Goal: Task Accomplishment & Management: Use online tool/utility

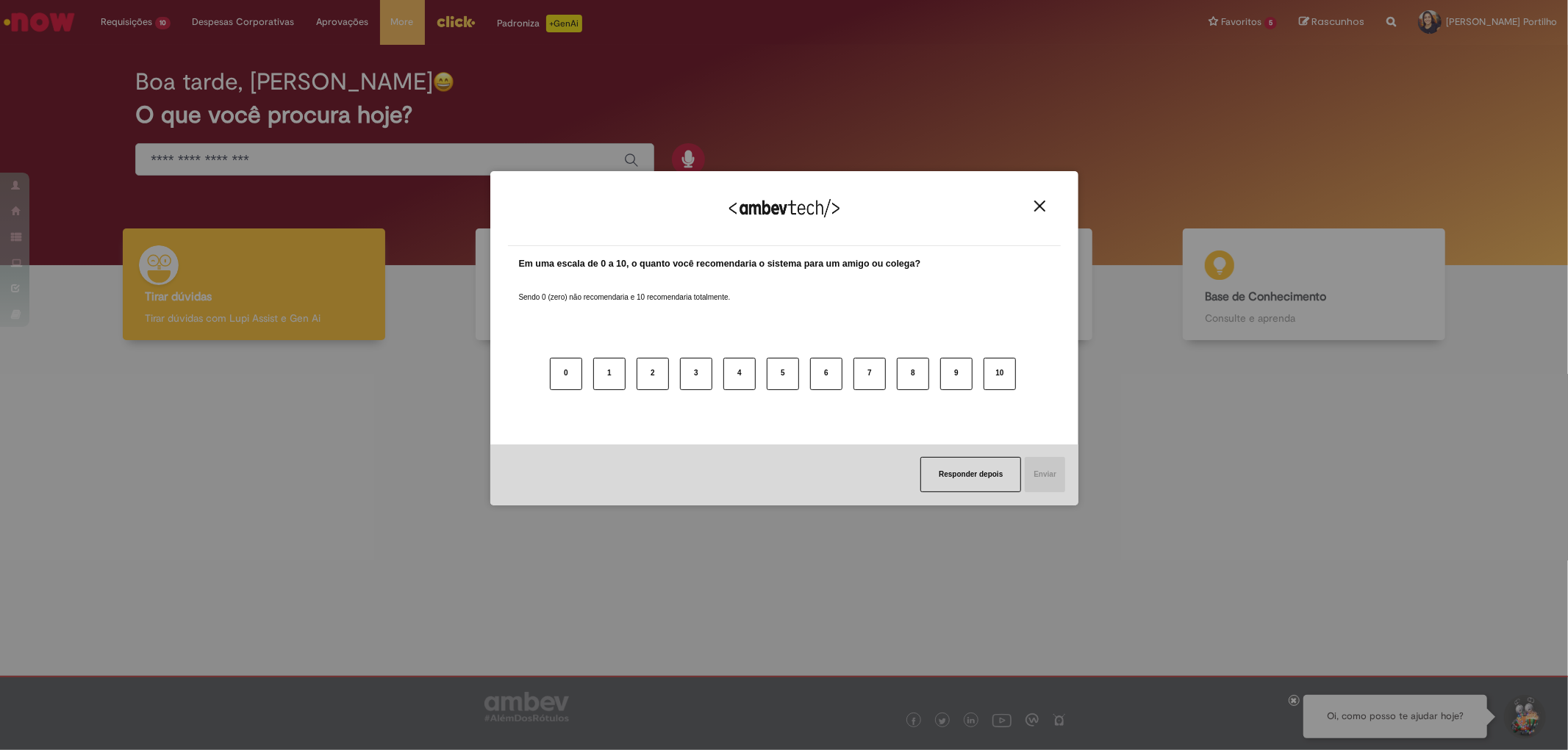
click at [1048, 207] on button "Close" at bounding box center [1040, 206] width 20 height 13
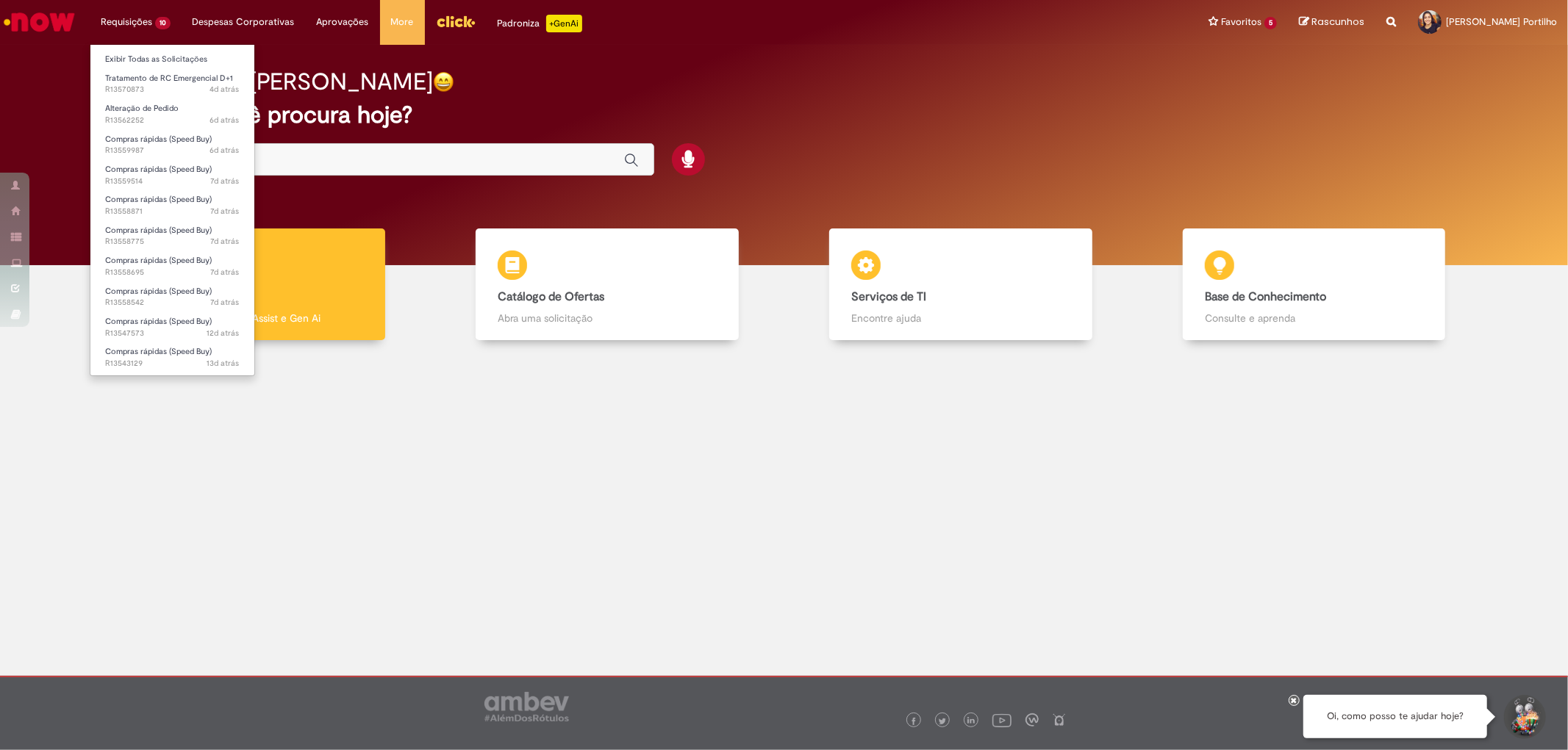
click at [153, 19] on li "Requisições 10 Exibir Todas as Solicitações Tratamento de RC Emergencial D+1 4d…" at bounding box center [135, 22] width 92 height 44
click at [192, 225] on span "Compras rápidas (Speed Buy)" at bounding box center [158, 231] width 106 height 11
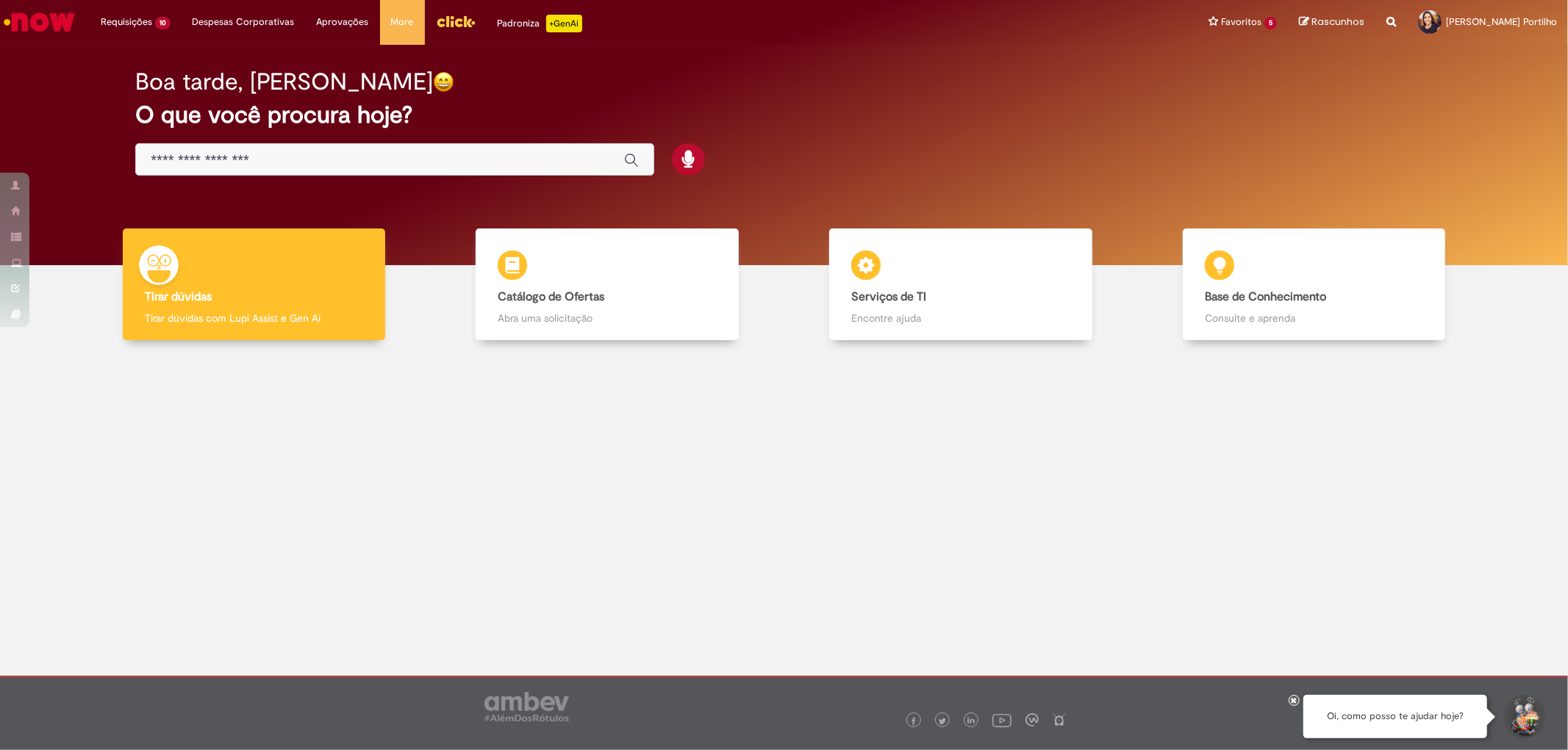
click at [1145, 369] on div at bounding box center [784, 479] width 1546 height 255
click at [1112, 101] on div "Boa tarde, [PERSON_NAME] O que você procura hoje?" at bounding box center [783, 123] width 1348 height 125
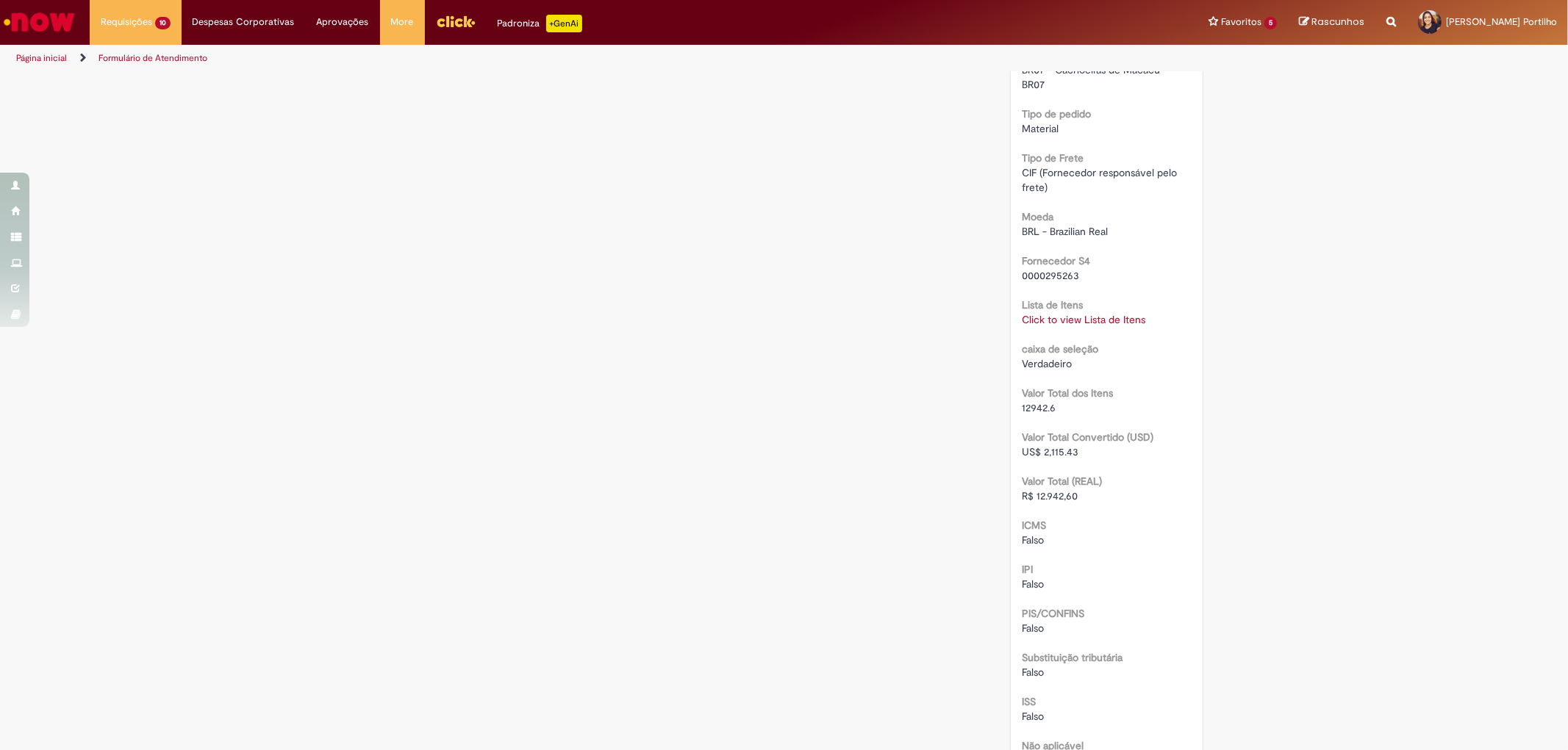
scroll to position [1143, 0]
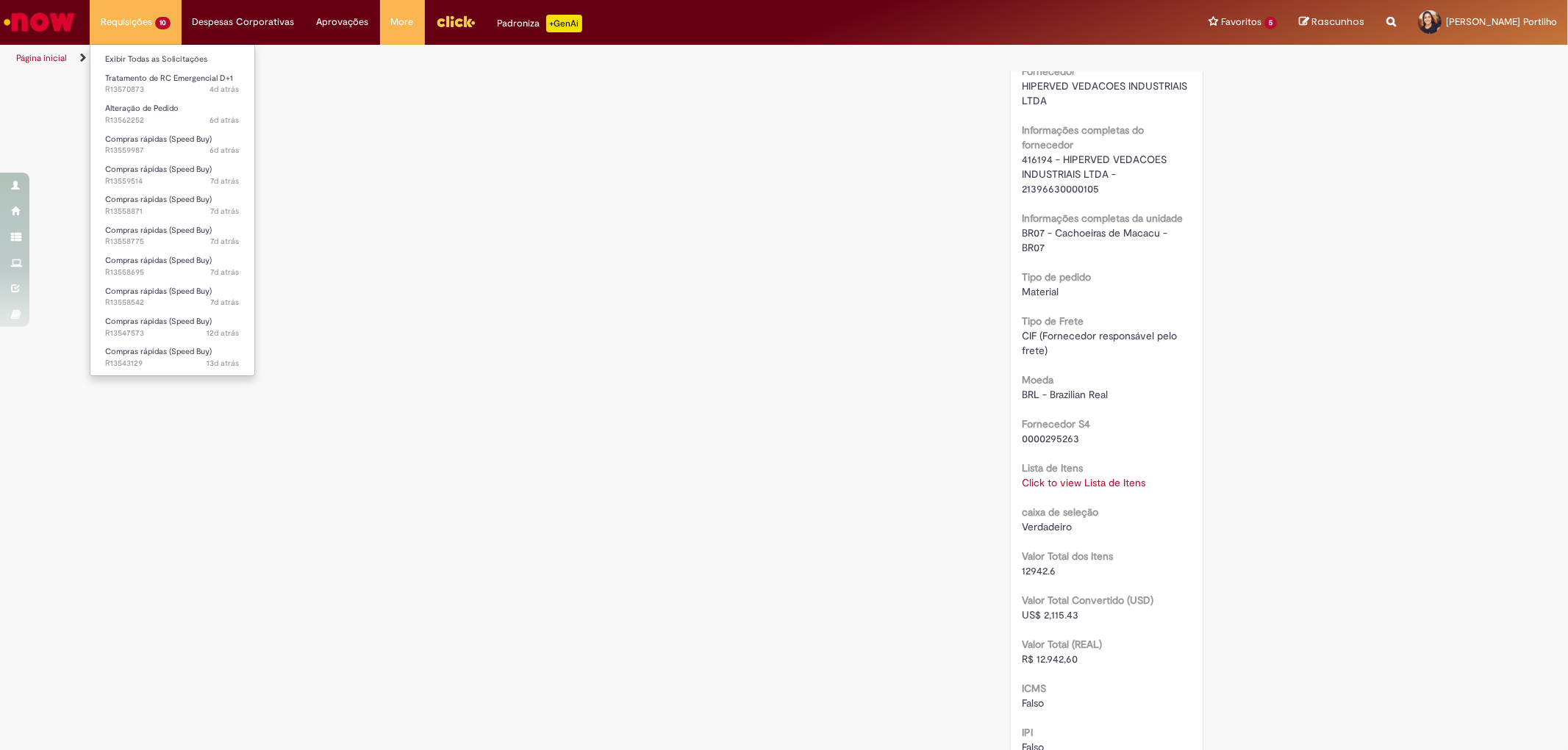
click at [157, 20] on li "Requisições 10 Exibir Todas as Solicitações Tratamento de RC Emergencial D+1 4d…" at bounding box center [135, 22] width 92 height 44
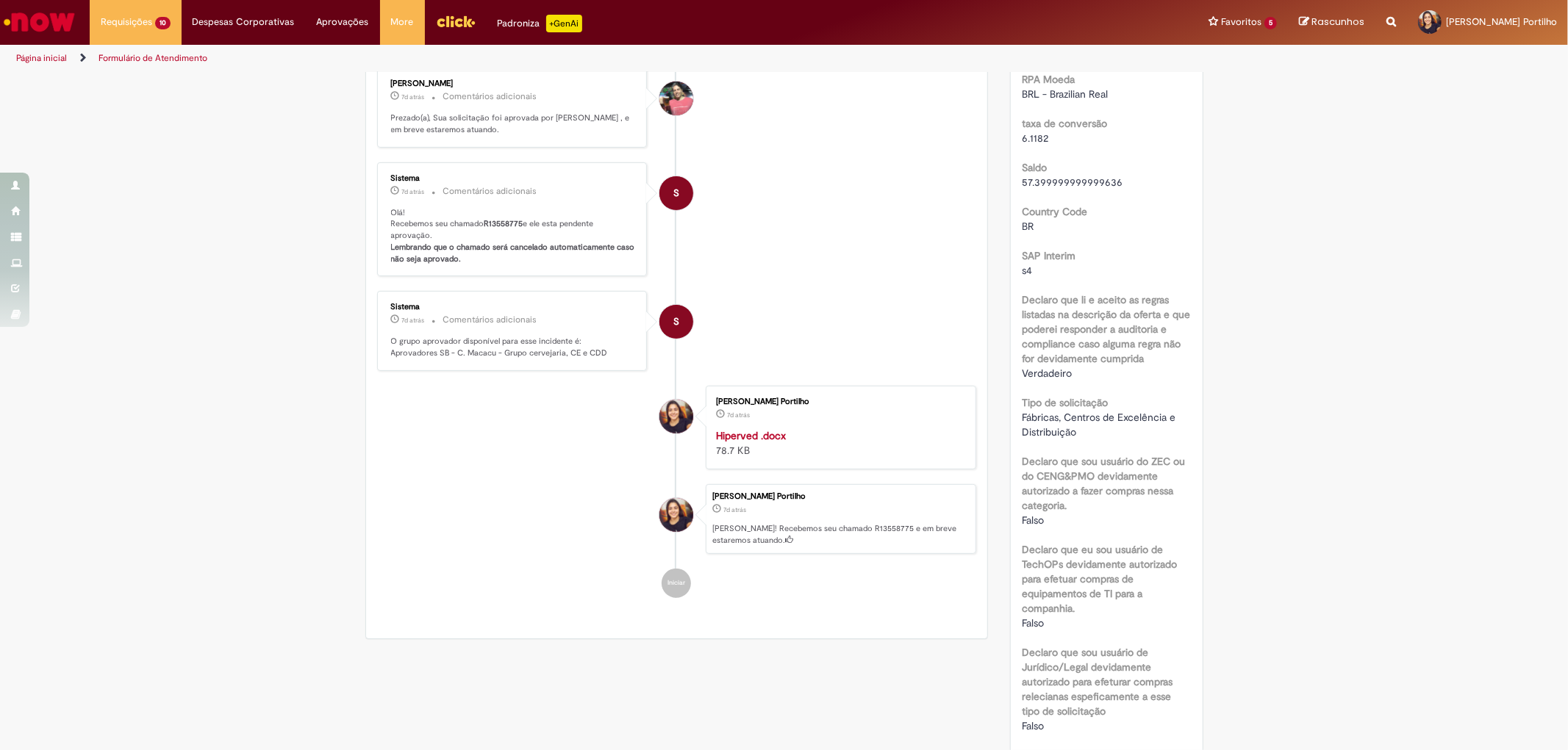
scroll to position [0, 0]
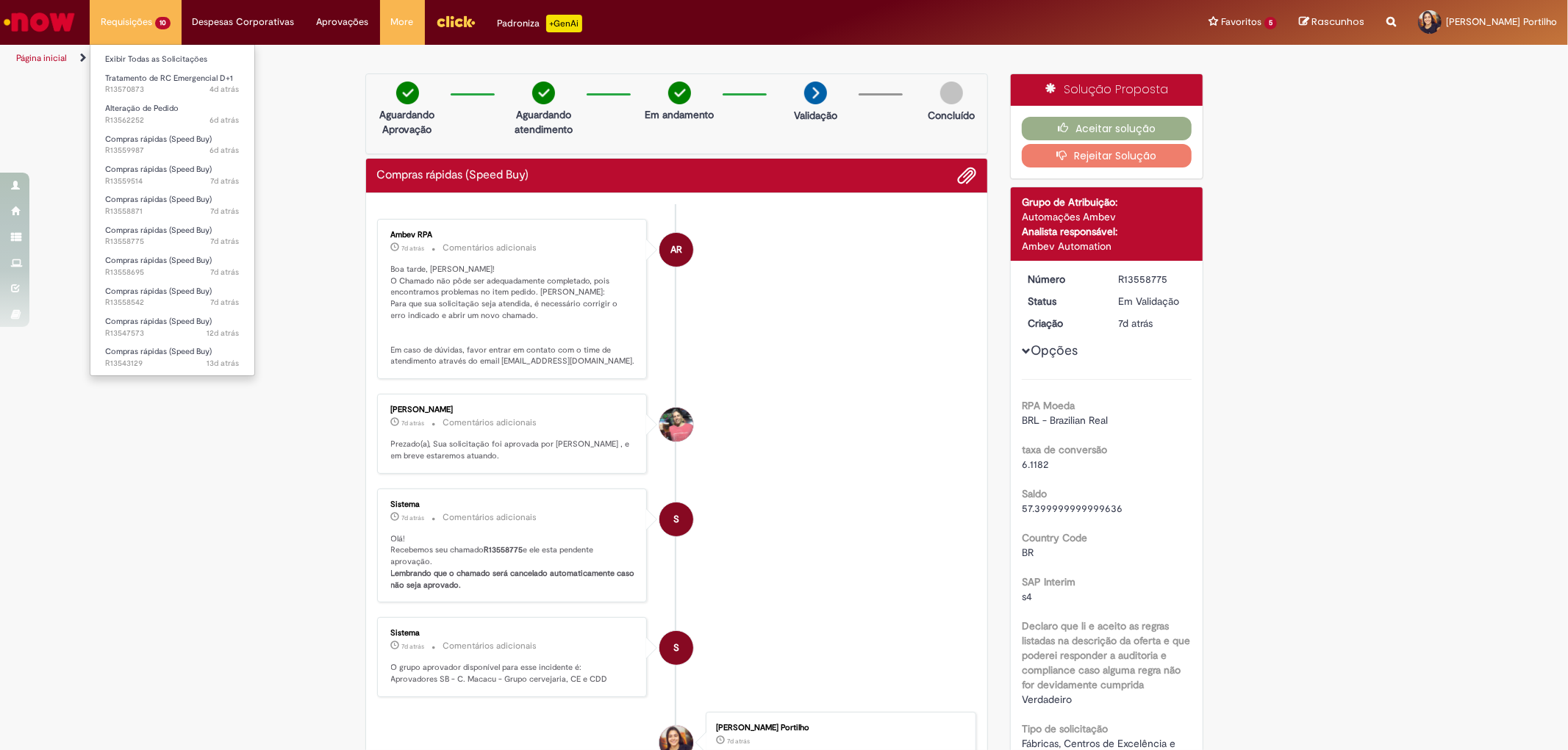
click at [142, 26] on li "Requisições 10 Exibir Todas as Solicitações Tratamento de RC Emergencial D+1 4d…" at bounding box center [135, 22] width 92 height 44
click at [192, 260] on span "Compras rápidas (Speed Buy)" at bounding box center [158, 260] width 106 height 11
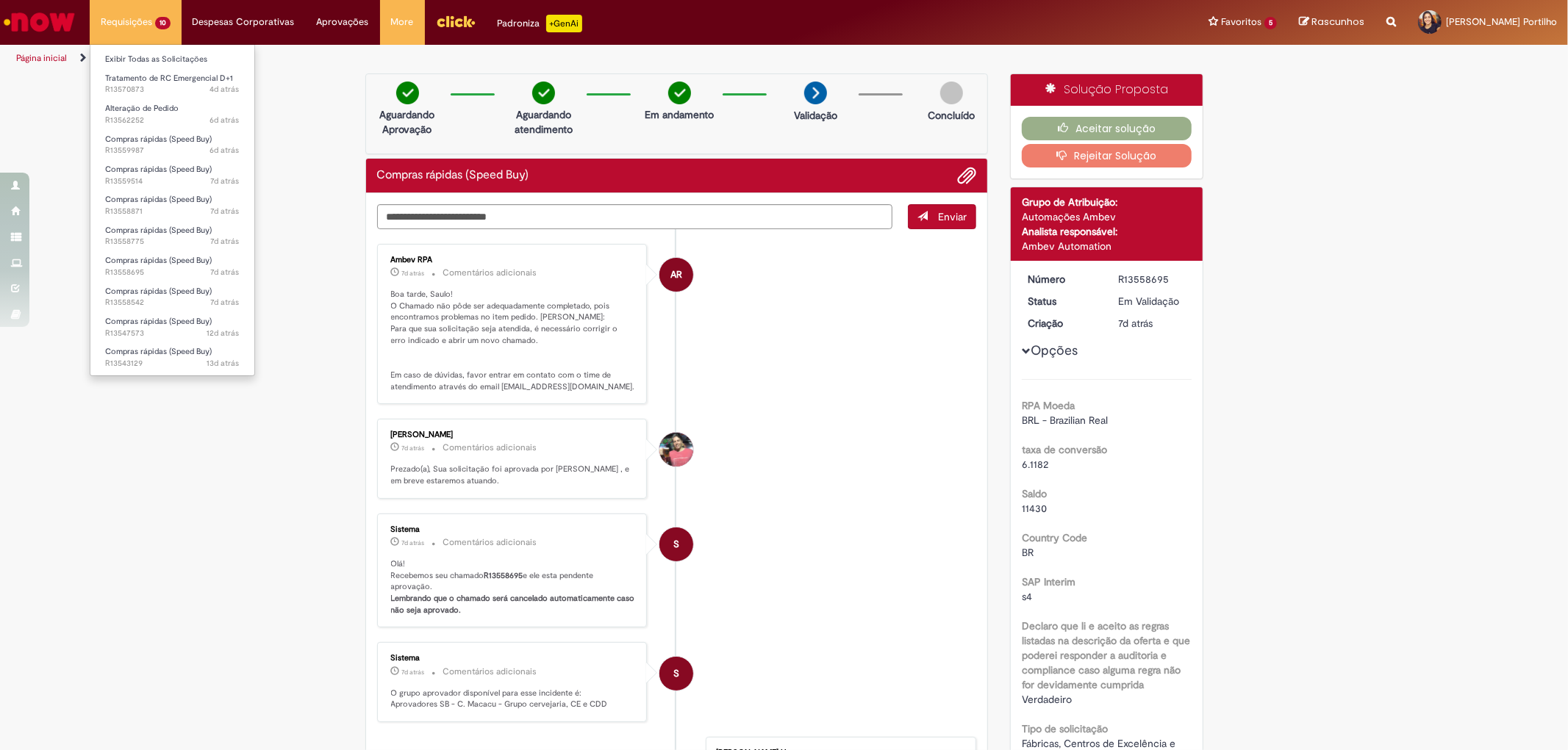
click at [134, 26] on li "Requisições 10 Exibir Todas as Solicitações Tratamento de RC Emergencial D+1 4d…" at bounding box center [135, 22] width 92 height 44
click at [199, 295] on span "Compras rápidas (Speed Buy)" at bounding box center [158, 292] width 106 height 11
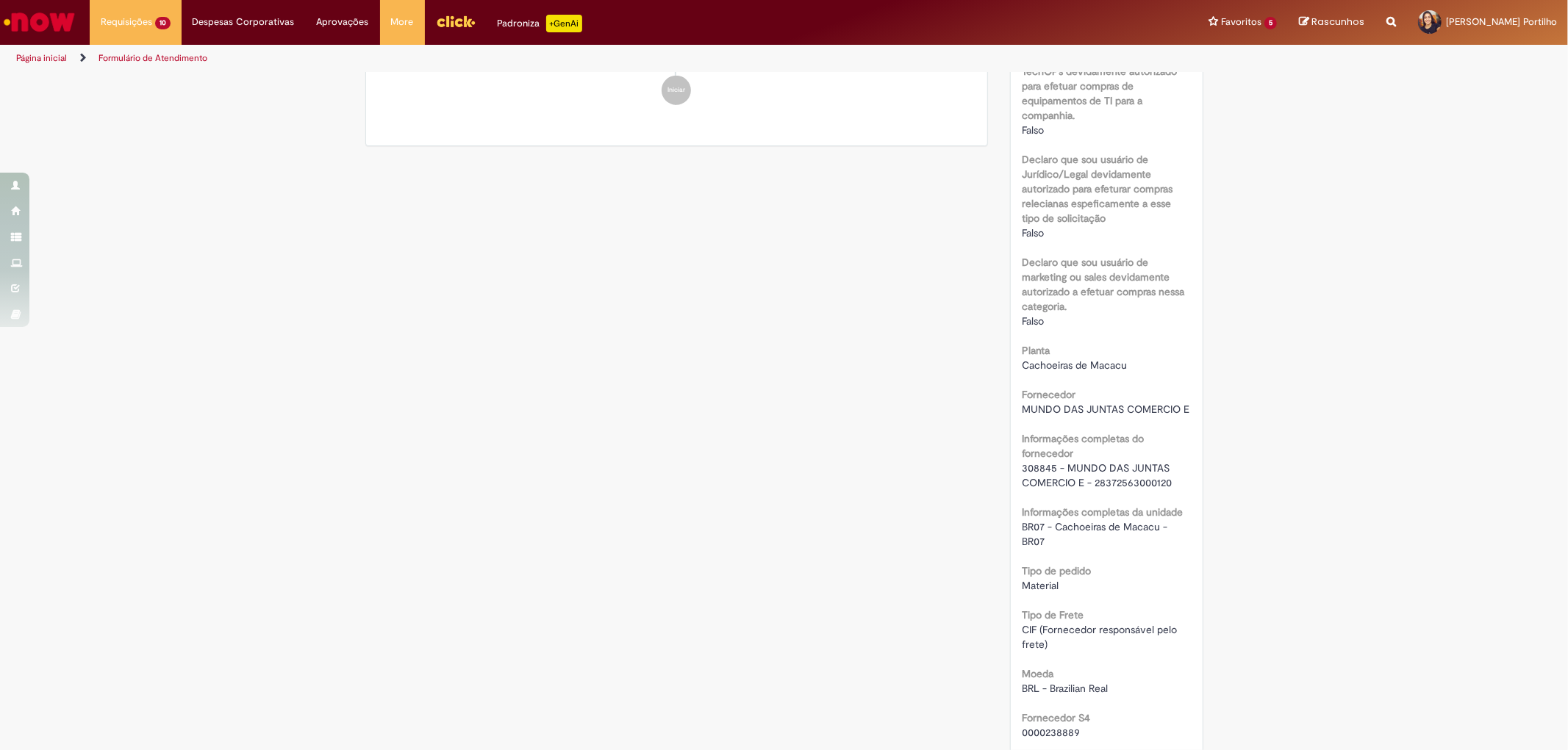
scroll to position [901, 0]
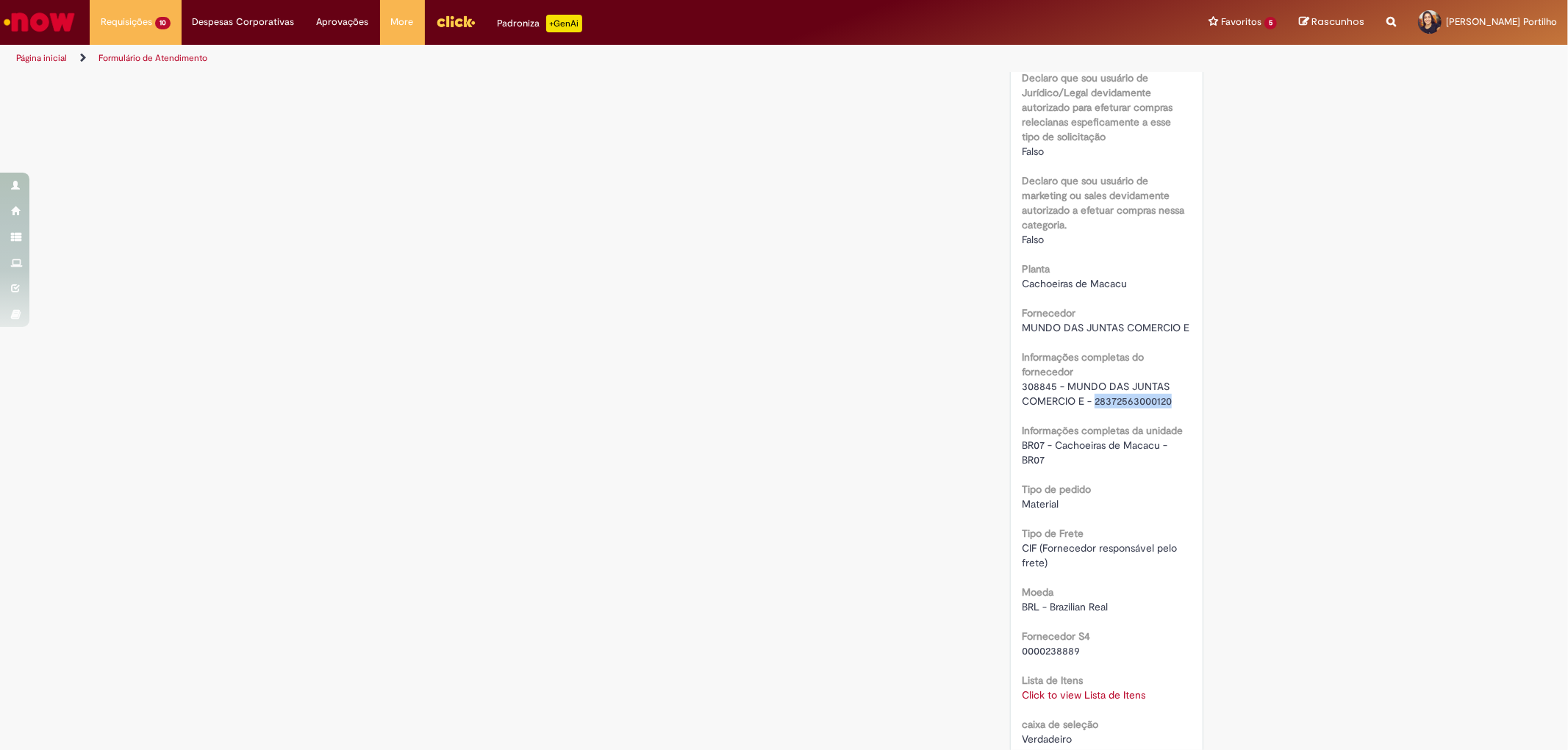
drag, startPoint x: 1171, startPoint y: 397, endPoint x: 1091, endPoint y: 404, distance: 80.3
click at [1091, 404] on div "308845 - MUNDO DAS JUNTAS COMERCIO E - 28372563000120" at bounding box center [1106, 394] width 170 height 30
copy span "28372563000120"
